Goal: Navigation & Orientation: Find specific page/section

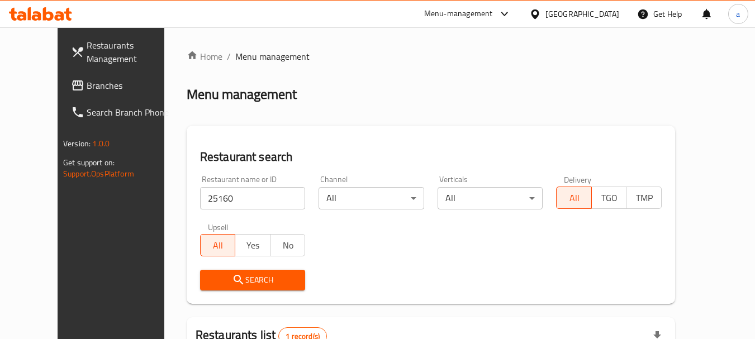
click at [87, 83] on span "Branches" at bounding box center [131, 85] width 88 height 13
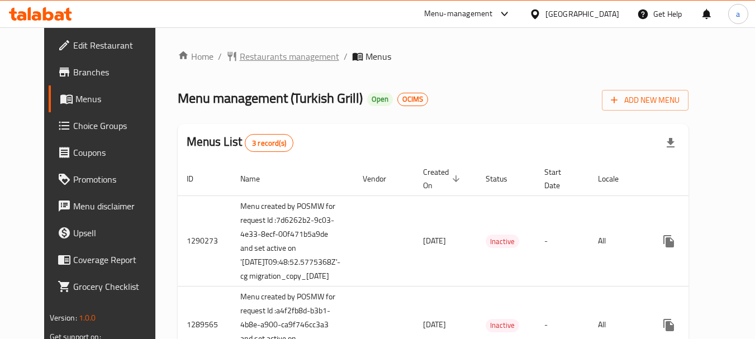
click at [254, 58] on span "Restaurants management" at bounding box center [290, 56] width 100 height 13
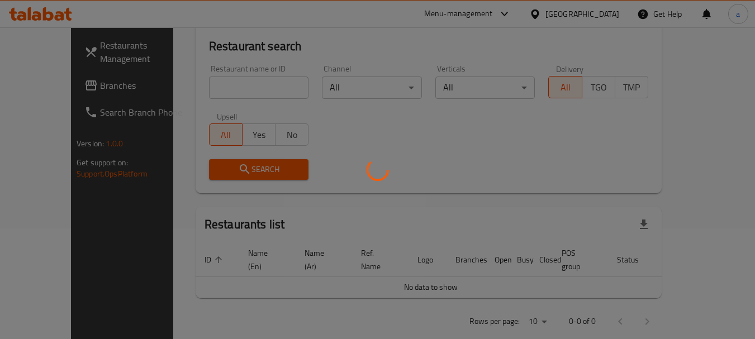
scroll to position [112, 0]
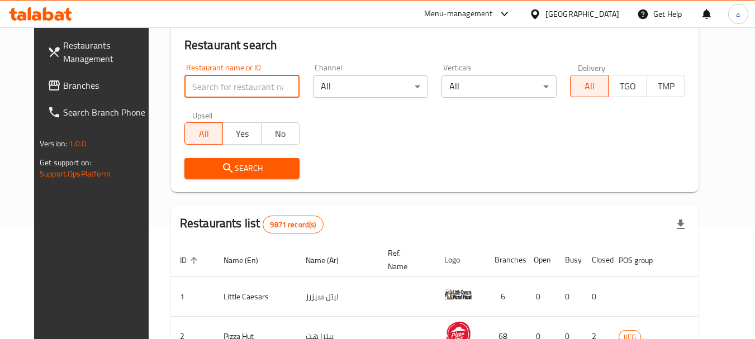
click at [232, 90] on input "search" at bounding box center [241, 86] width 115 height 22
paste input "172"
type input "172"
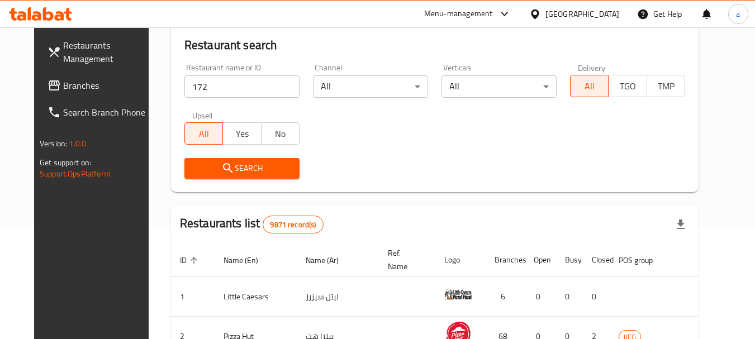
click at [184, 159] on button "Search" at bounding box center [241, 168] width 115 height 21
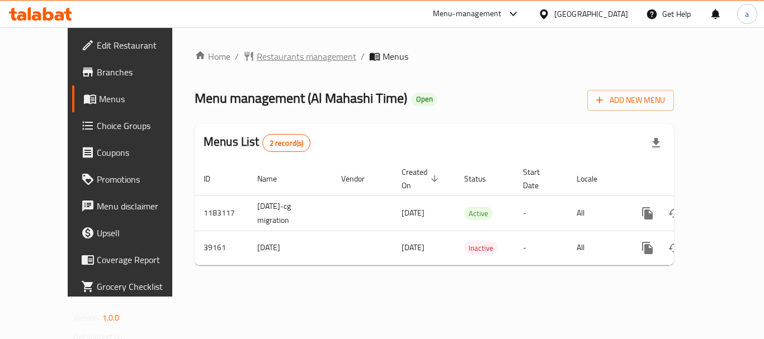
click at [257, 57] on span "Restaurants management" at bounding box center [307, 56] width 100 height 13
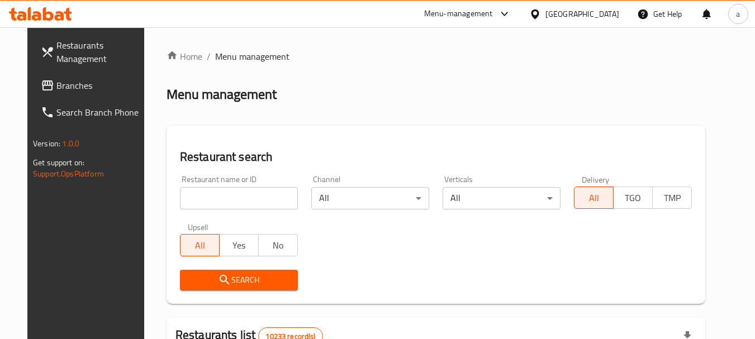
click at [78, 88] on span "Branches" at bounding box center [100, 85] width 88 height 13
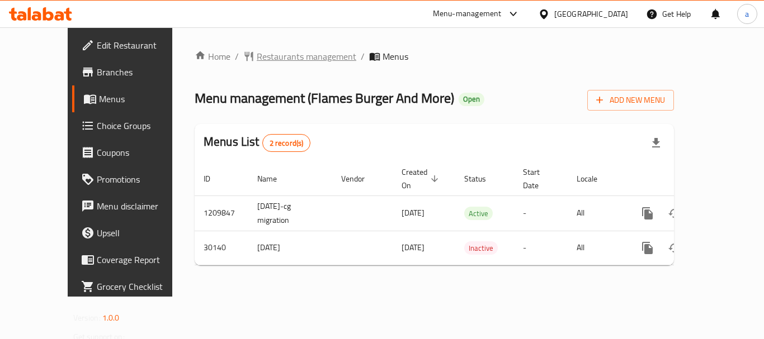
click at [257, 60] on span "Restaurants management" at bounding box center [307, 56] width 100 height 13
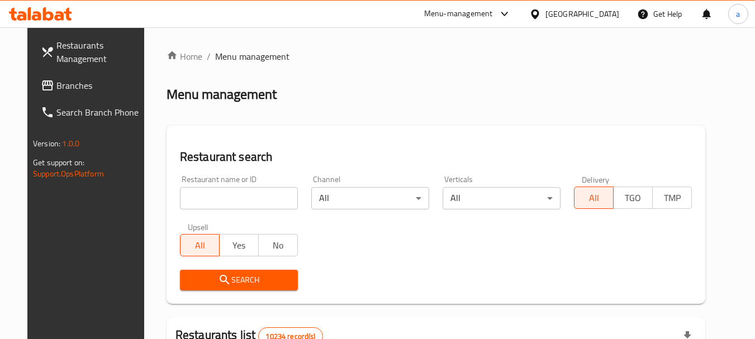
click at [82, 91] on span "Branches" at bounding box center [100, 85] width 88 height 13
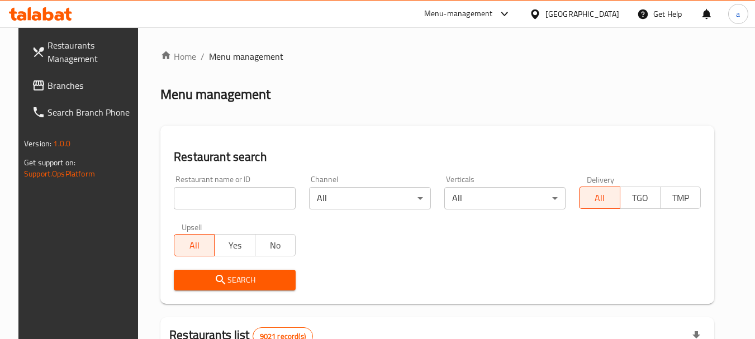
click at [48, 84] on span "Branches" at bounding box center [92, 85] width 88 height 13
